Goal: Obtain resource: Download file/media

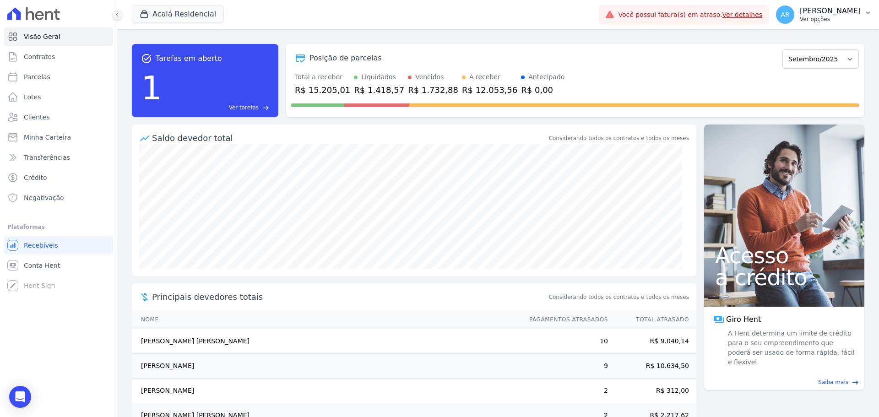
drag, startPoint x: 834, startPoint y: 12, endPoint x: 829, endPoint y: 18, distance: 7.5
click at [834, 12] on p "[PERSON_NAME]" at bounding box center [830, 10] width 61 height 9
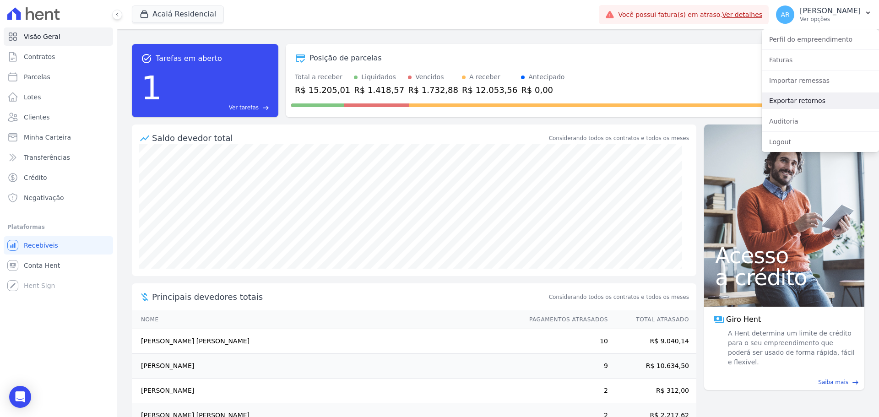
click at [786, 97] on link "Exportar retornos" at bounding box center [820, 101] width 117 height 16
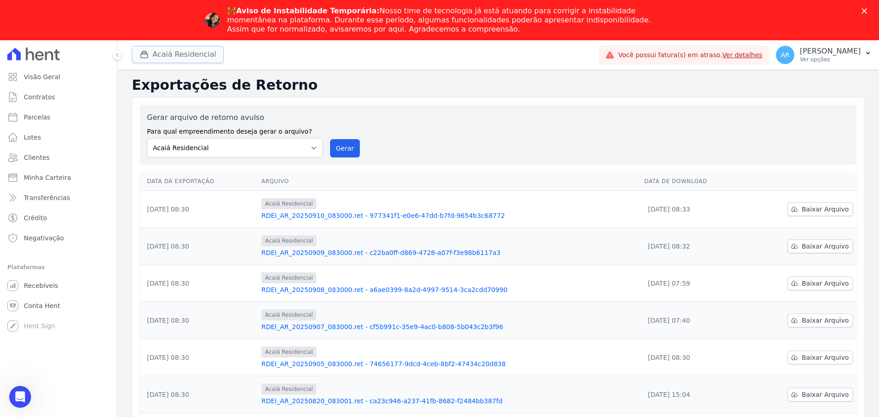
click at [181, 55] on button "Acaiá Residencial" at bounding box center [178, 54] width 92 height 17
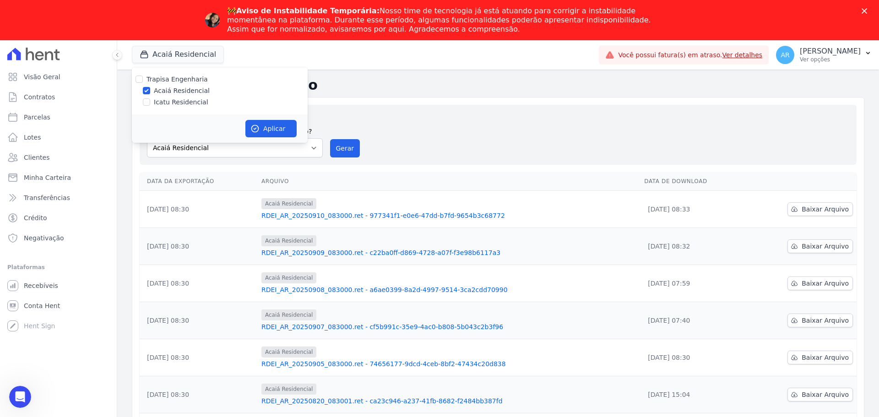
click at [174, 99] on label "Icatu Residencial" at bounding box center [181, 103] width 54 height 10
click at [150, 99] on input "Icatu Residencial" at bounding box center [146, 101] width 7 height 7
checkbox input "true"
click at [273, 128] on button "Aplicar" at bounding box center [270, 128] width 51 height 17
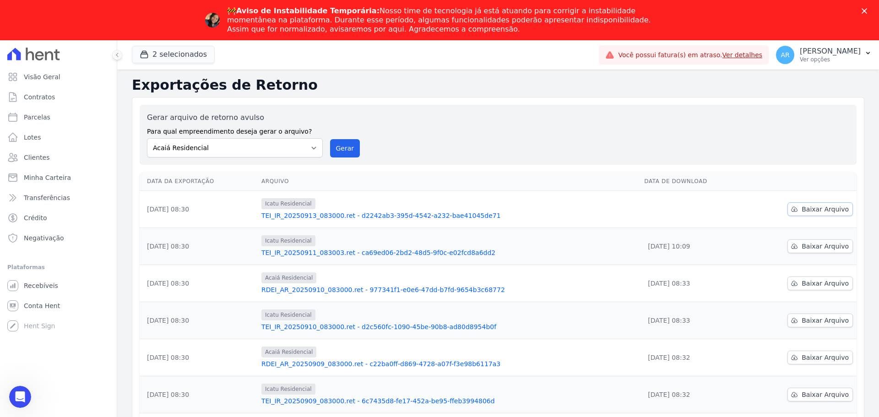
click at [802, 209] on span "Baixar Arquivo" at bounding box center [825, 209] width 47 height 9
